Goal: Check status: Check status

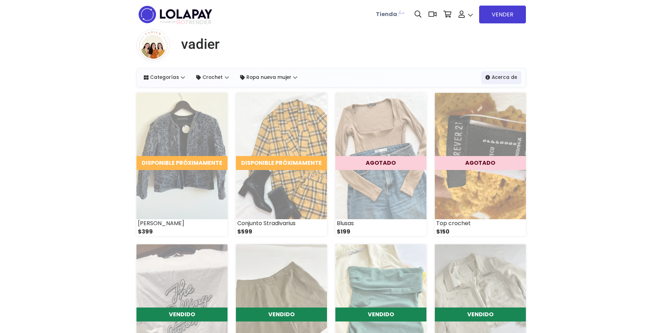
click at [485, 169] on span "Mis pedidos" at bounding box center [486, 173] width 54 height 8
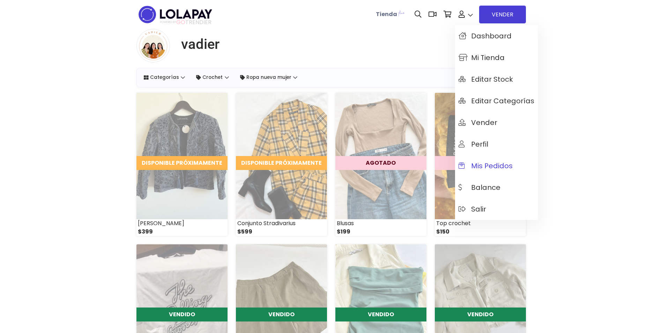
click at [494, 166] on span "Mis pedidos" at bounding box center [486, 166] width 54 height 8
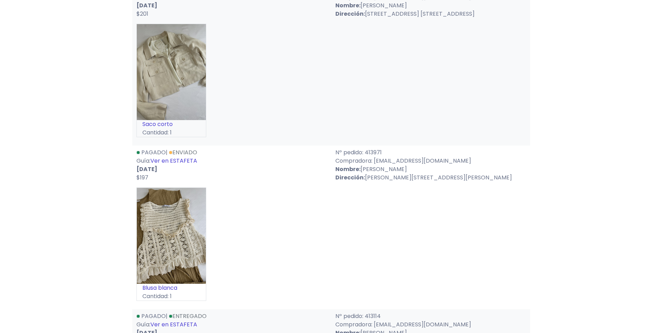
scroll to position [628, 0]
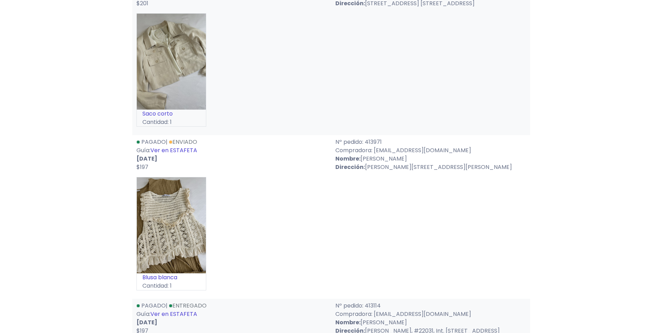
click at [185, 151] on link "Ver en ESTAFETA" at bounding box center [173, 150] width 47 height 8
